Goal: Check status

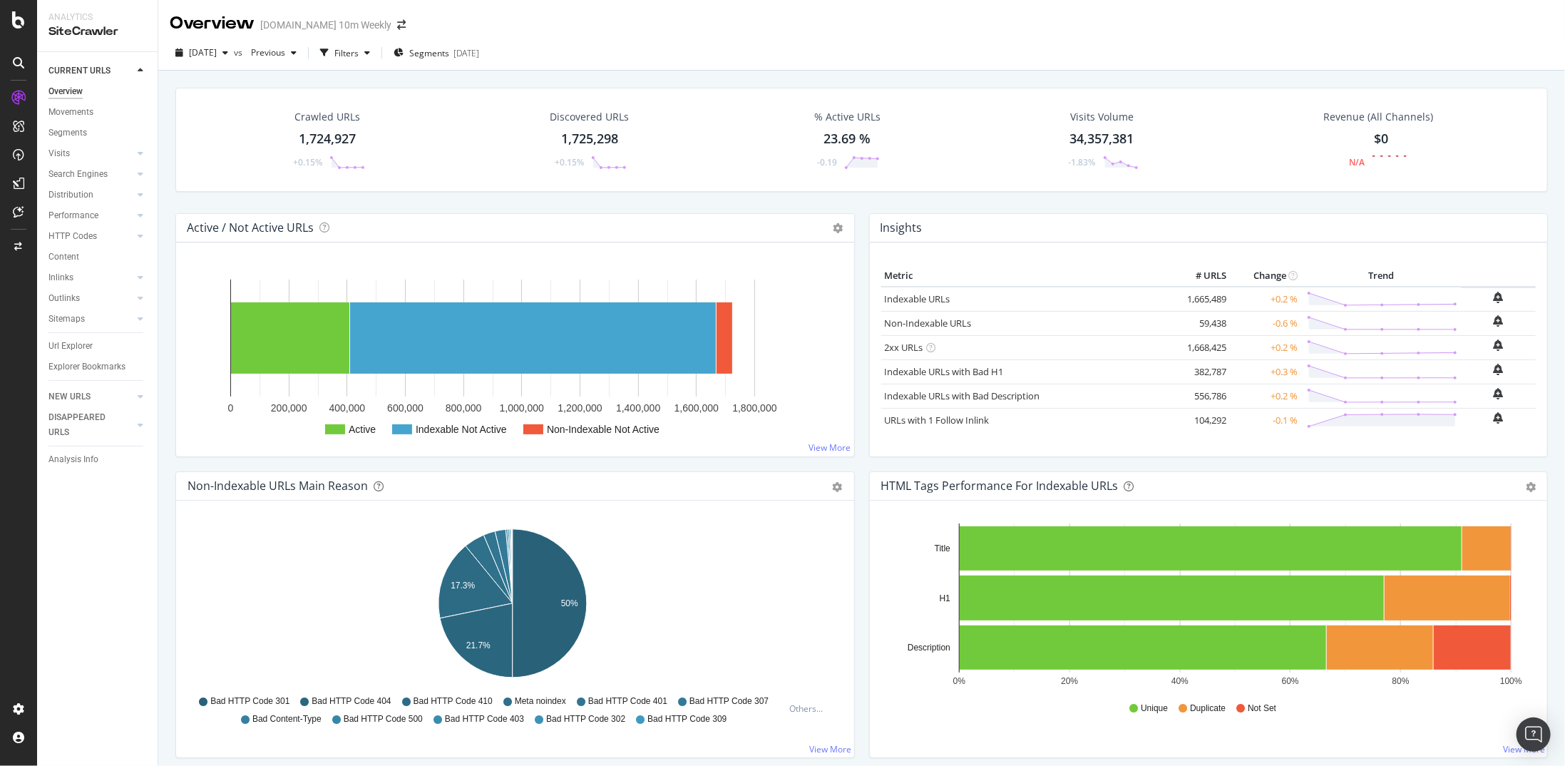
scroll to position [143, 0]
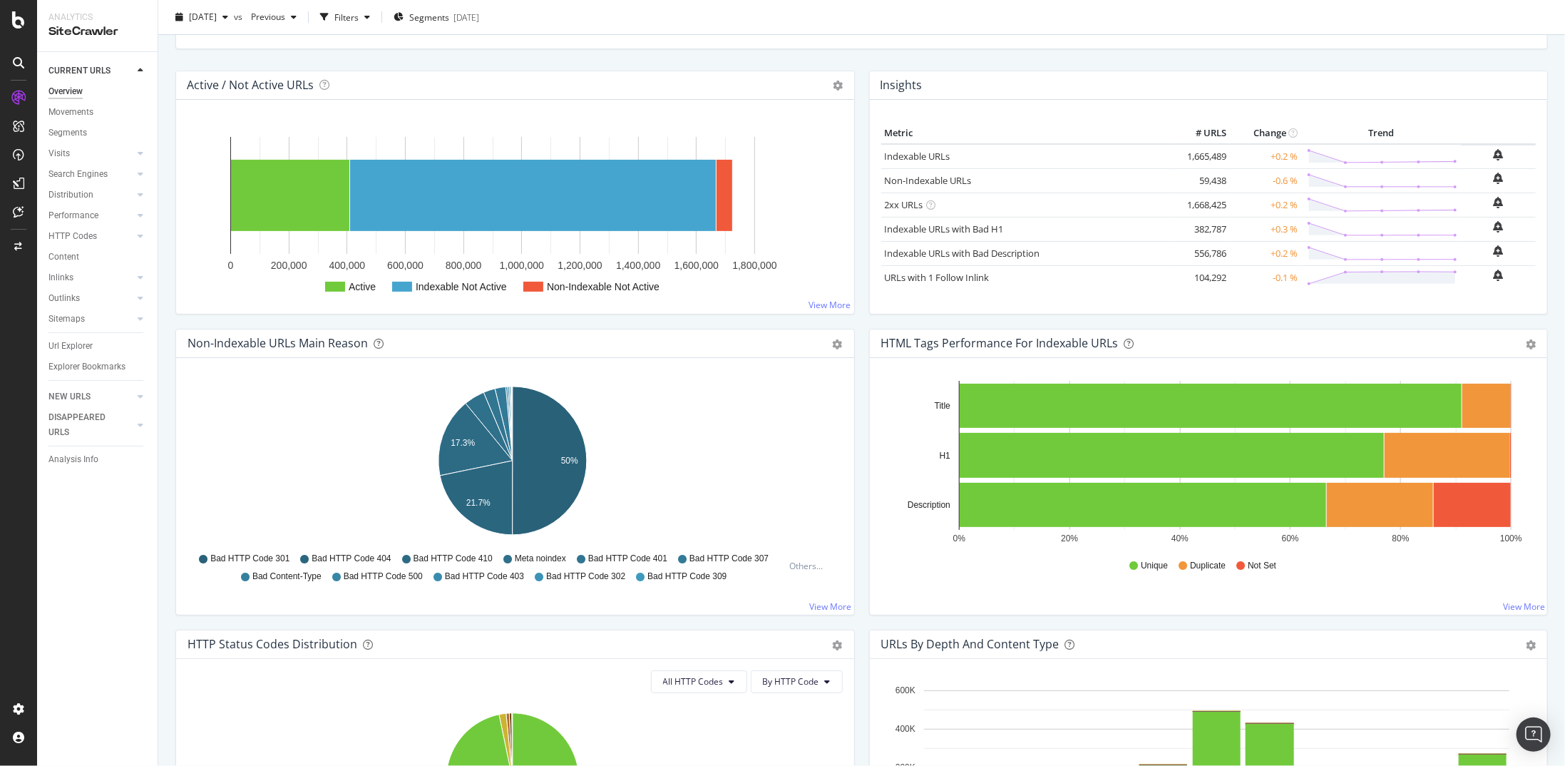
click at [7, 29] on div at bounding box center [18, 383] width 37 height 766
click at [9, 26] on div at bounding box center [18, 19] width 34 height 17
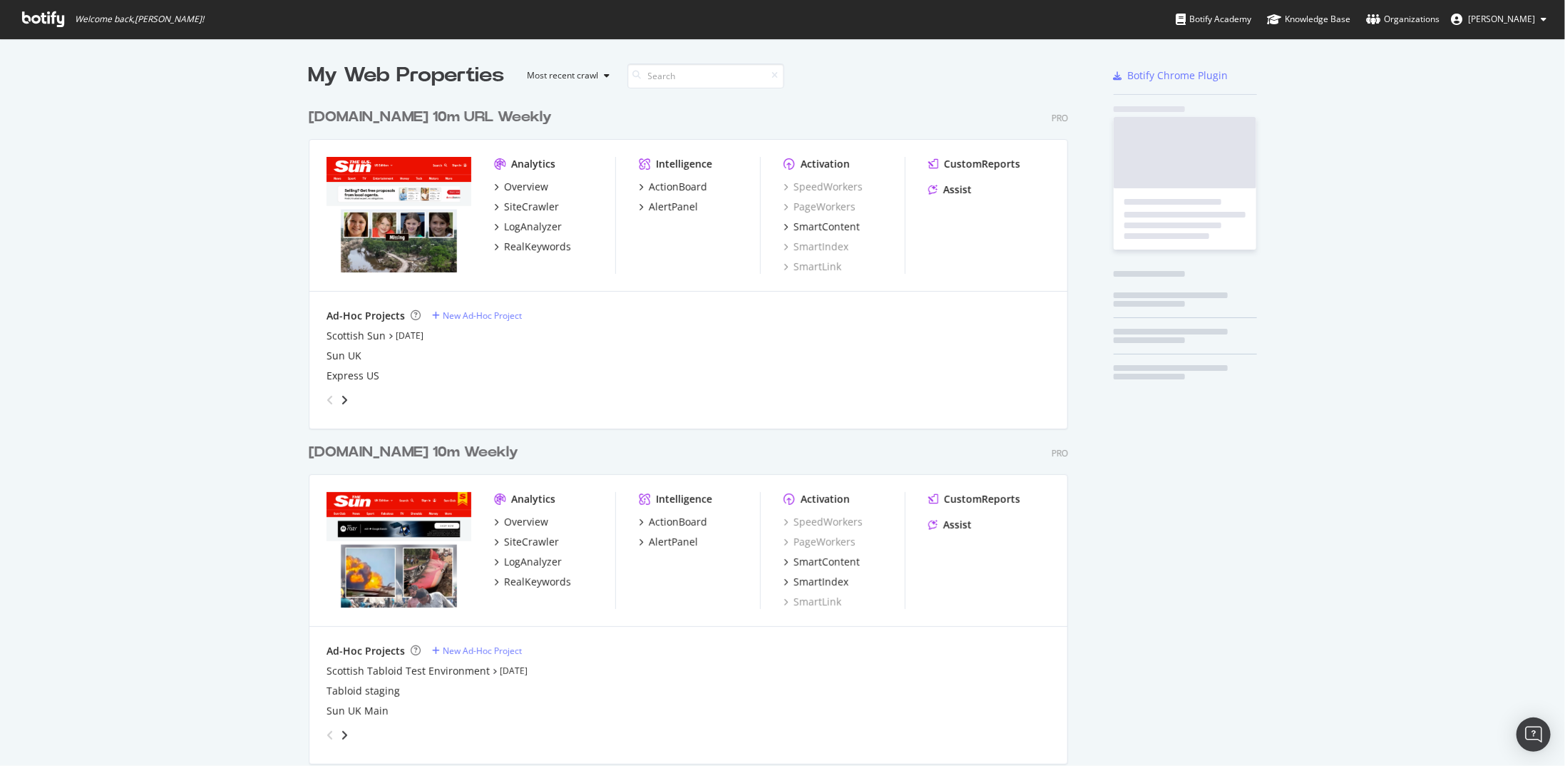
scroll to position [755, 1544]
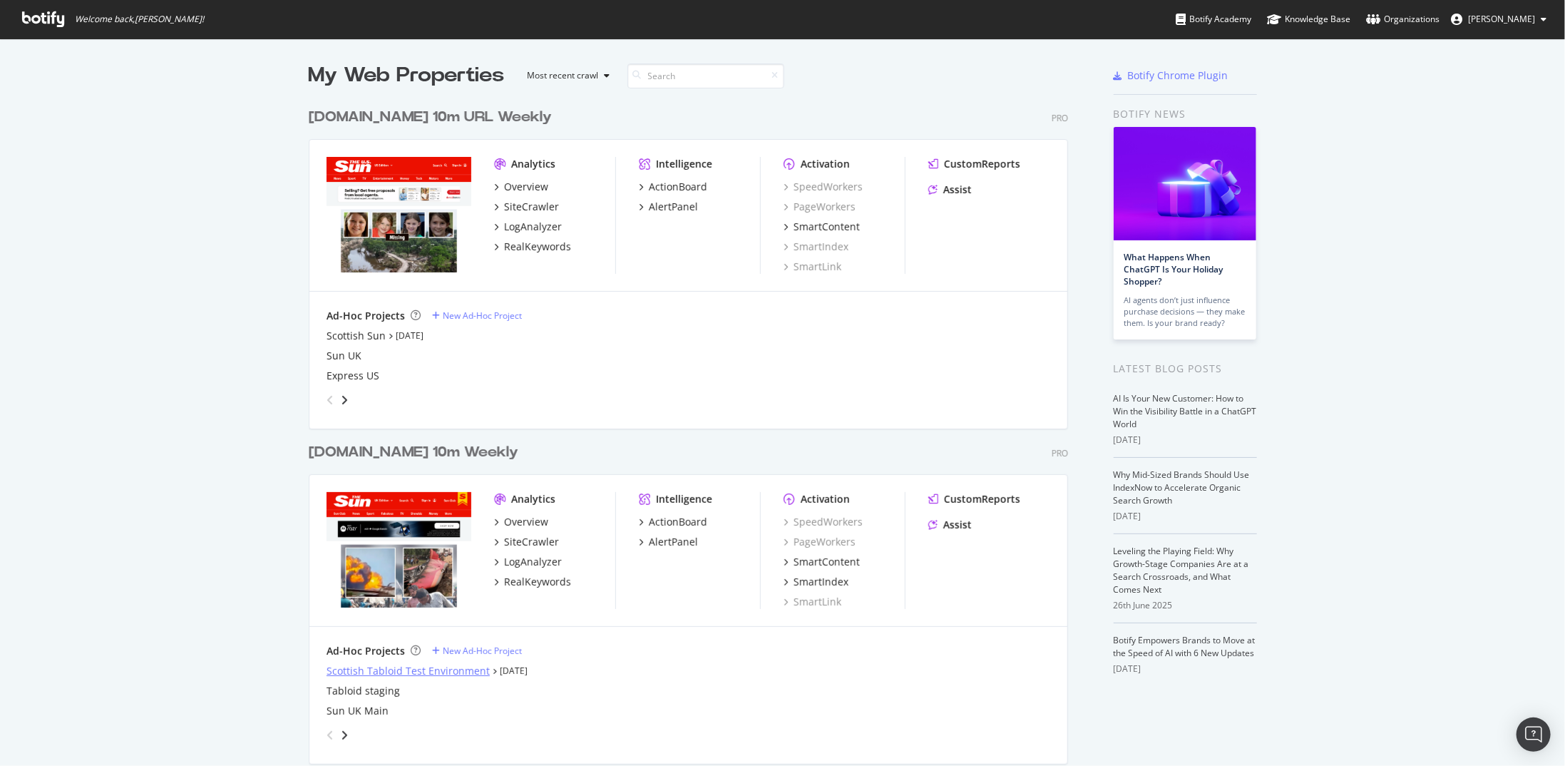
click at [470, 673] on div "Scottish Tabloid Test Environment" at bounding box center [408, 671] width 163 height 14
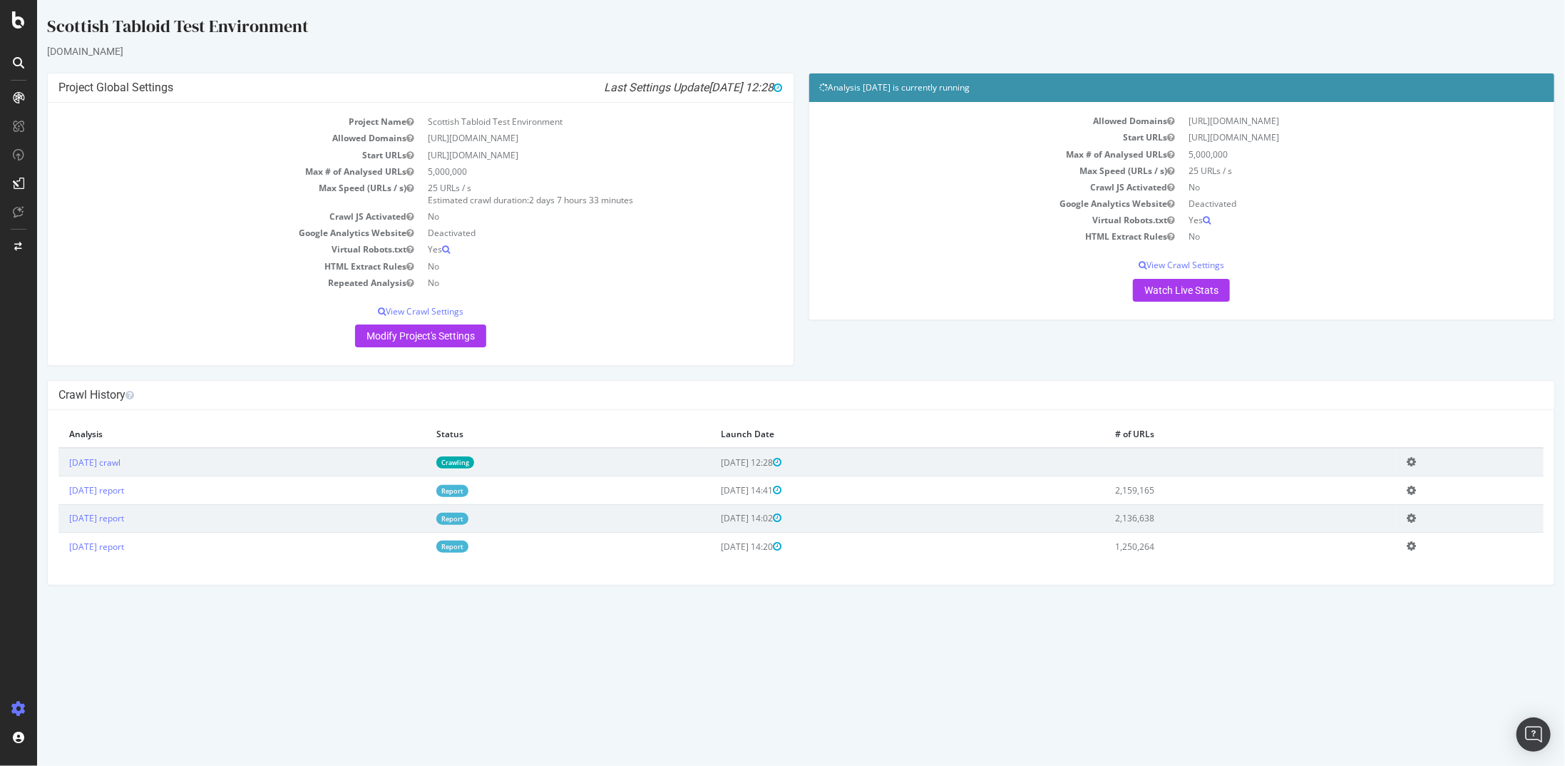
click at [122, 467] on td "[DATE] crawl" at bounding box center [241, 462] width 367 height 29
click at [120, 461] on link "[DATE] crawl" at bounding box center [93, 462] width 51 height 12
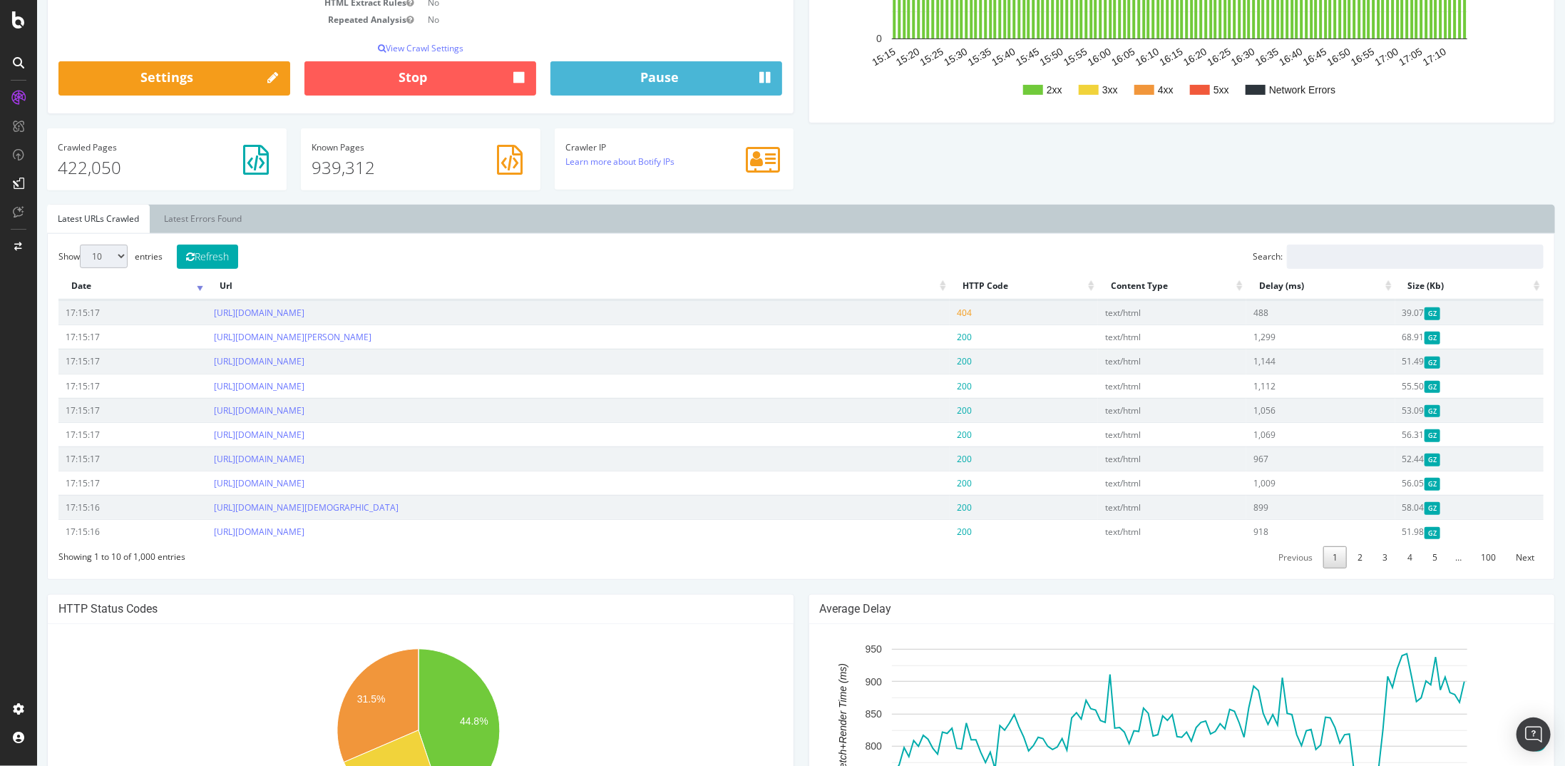
scroll to position [285, 0]
